Goal: Information Seeking & Learning: Check status

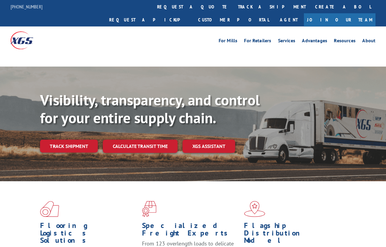
scroll to position [15, 0]
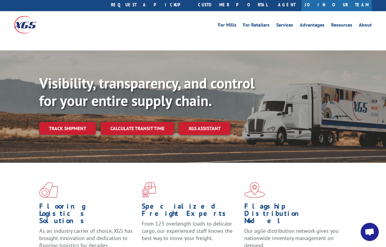
click at [73, 122] on link "Track shipment" at bounding box center [67, 128] width 57 height 13
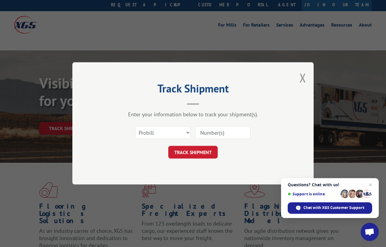
click at [234, 133] on input at bounding box center [222, 132] width 55 height 13
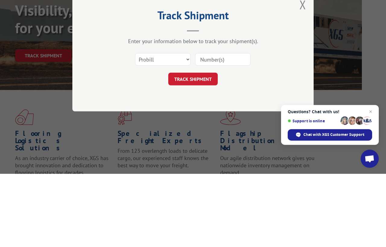
click at [356, 60] on div "Track Shipment Enter your information below to track your shipment(s). Select c…" at bounding box center [193, 123] width 386 height 247
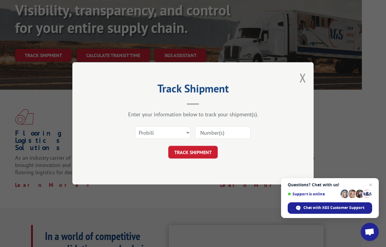
click at [305, 74] on button "Close modal" at bounding box center [302, 78] width 7 height 16
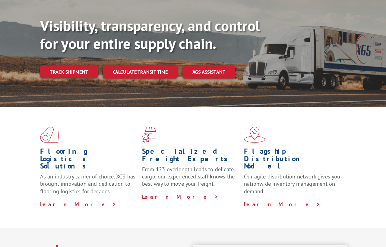
scroll to position [73, 0]
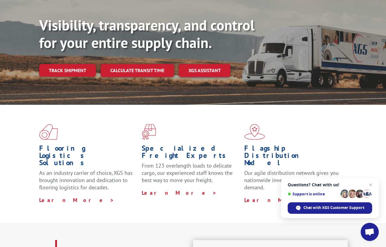
click at [65, 64] on link "Track shipment" at bounding box center [67, 70] width 57 height 13
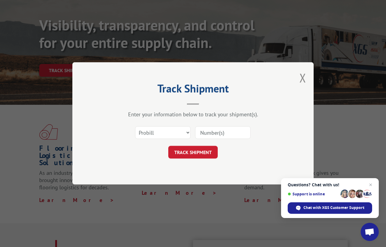
click at [235, 131] on input at bounding box center [222, 132] width 55 height 13
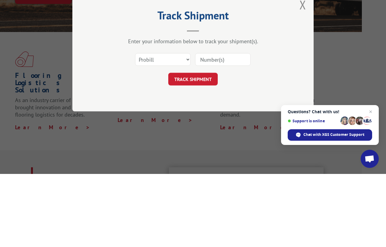
click at [227, 126] on input at bounding box center [222, 132] width 55 height 13
paste input "17001939"
type input "17001939"
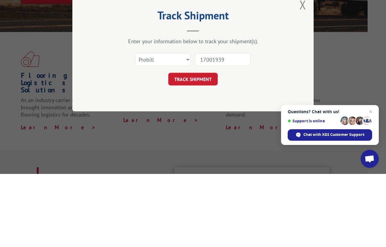
scroll to position [72, 0]
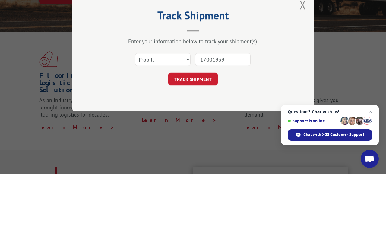
click at [195, 146] on button "TRACK SHIPMENT" at bounding box center [192, 152] width 49 height 13
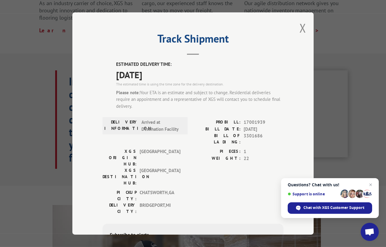
scroll to position [242, 0]
click at [338, 205] on span "Chat with XGS Customer Support" at bounding box center [333, 207] width 61 height 5
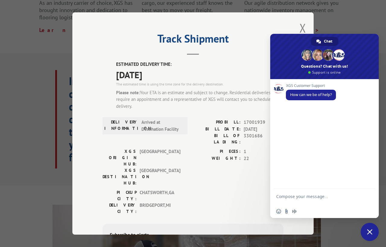
click at [366, 12] on div "Track Shipment ESTIMATED DELIVERY TIME: 09/10/2025 The estimated time is using …" at bounding box center [193, 123] width 386 height 247
click at [368, 232] on span "Close chat" at bounding box center [369, 231] width 5 height 5
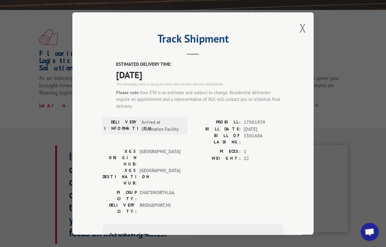
scroll to position [167, 0]
